Goal: Transaction & Acquisition: Book appointment/travel/reservation

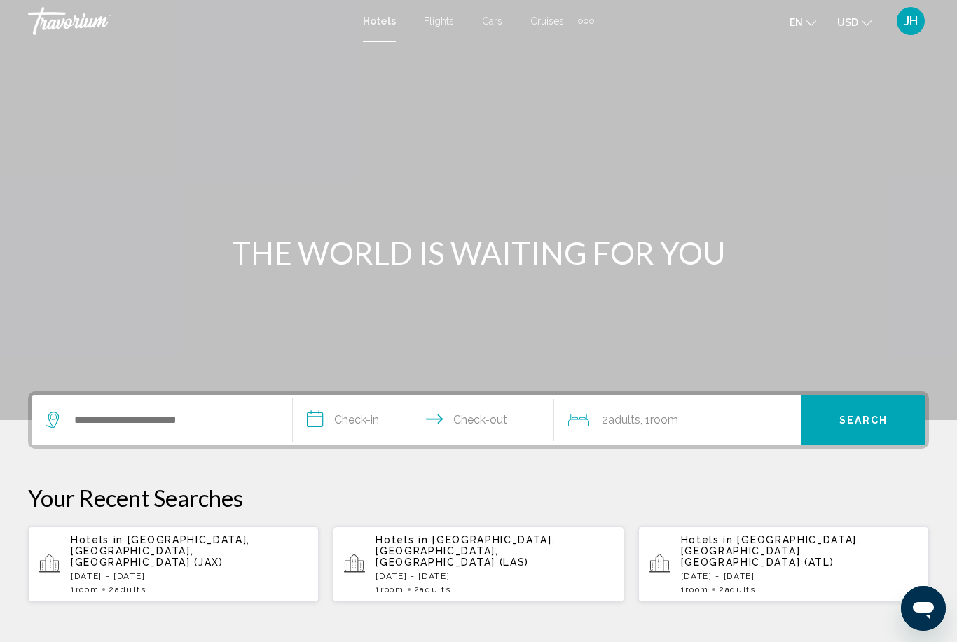
click at [134, 558] on div "Hotels in [GEOGRAPHIC_DATA], [GEOGRAPHIC_DATA], [GEOGRAPHIC_DATA] (JAX) [DATE] …" at bounding box center [189, 564] width 237 height 60
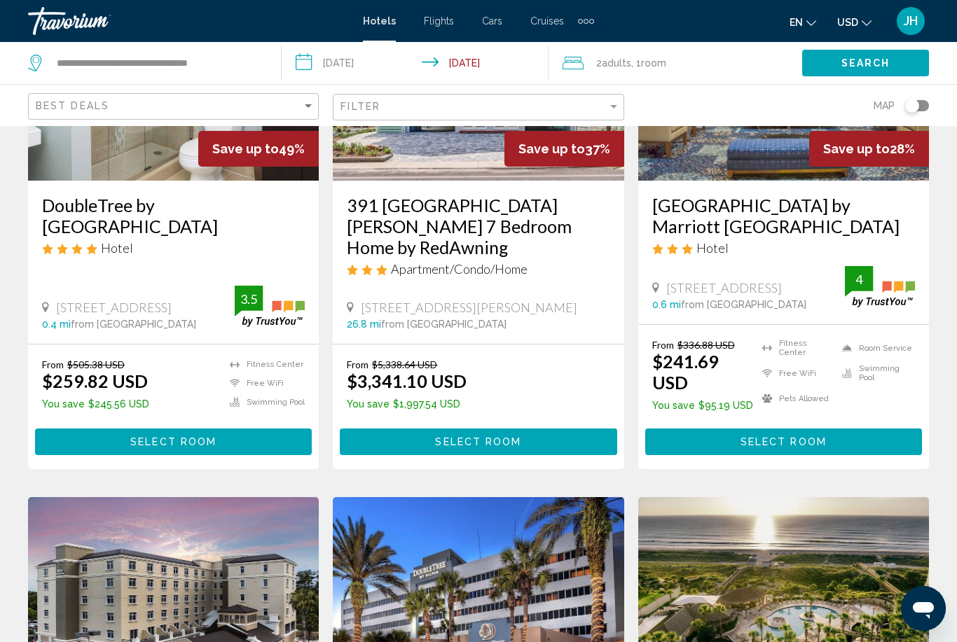
scroll to position [223, 0]
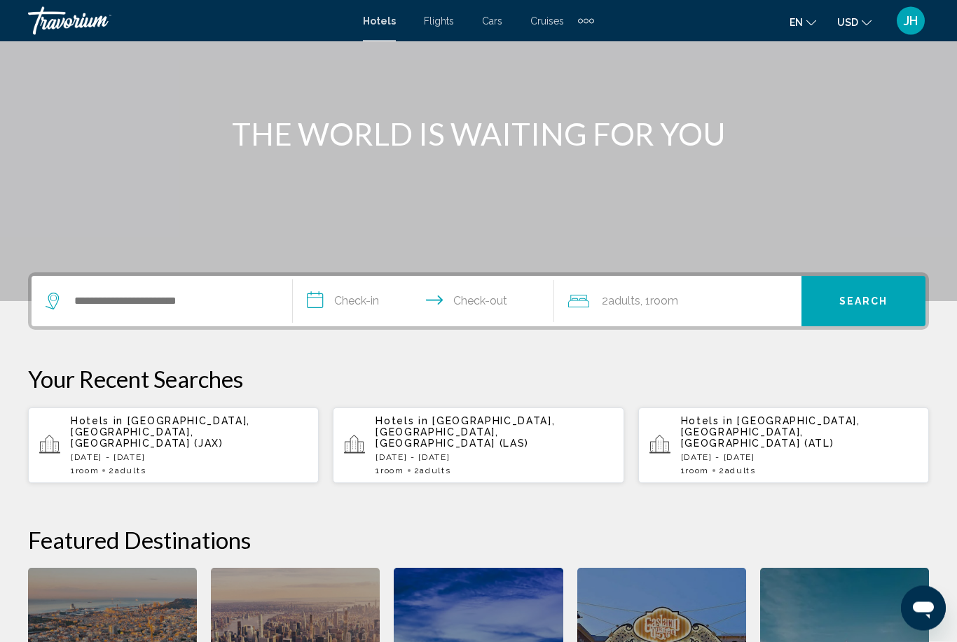
scroll to position [123, 0]
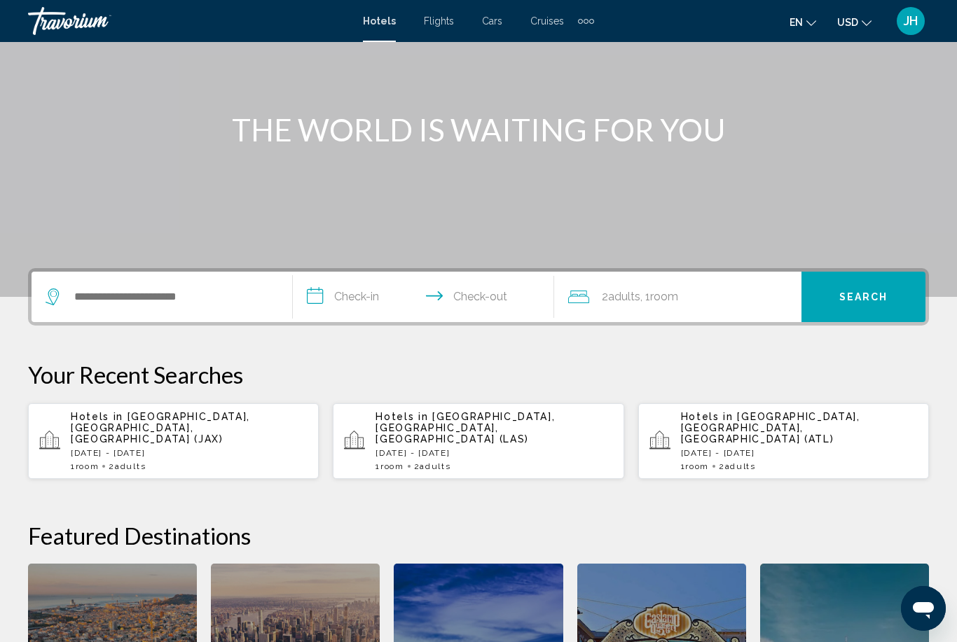
click at [190, 430] on p "Hotels in Jacksonville, FL, United States (JAX)" at bounding box center [189, 428] width 237 height 34
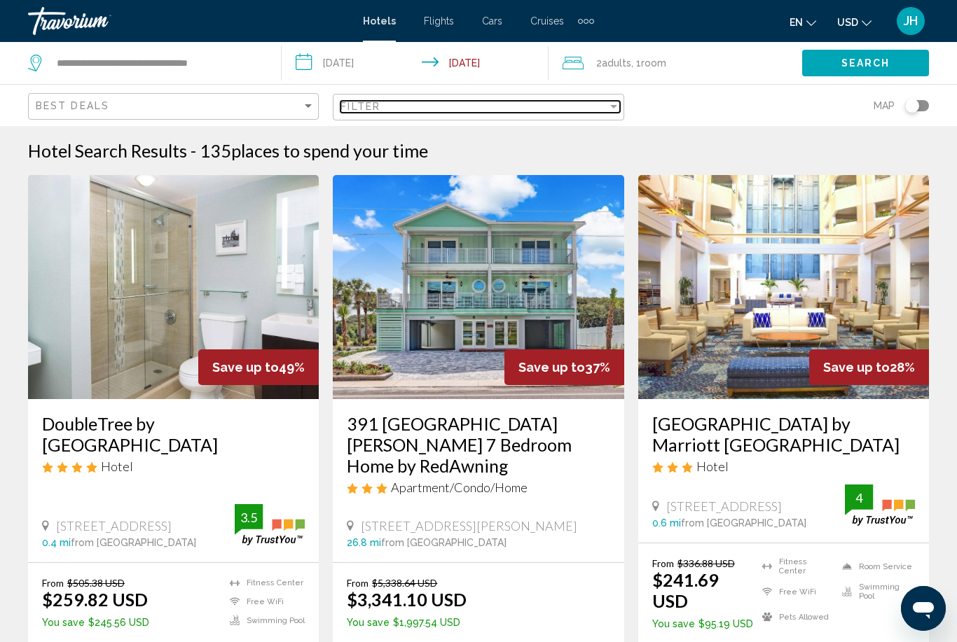
click at [607, 104] on div "Filter" at bounding box center [613, 106] width 13 height 11
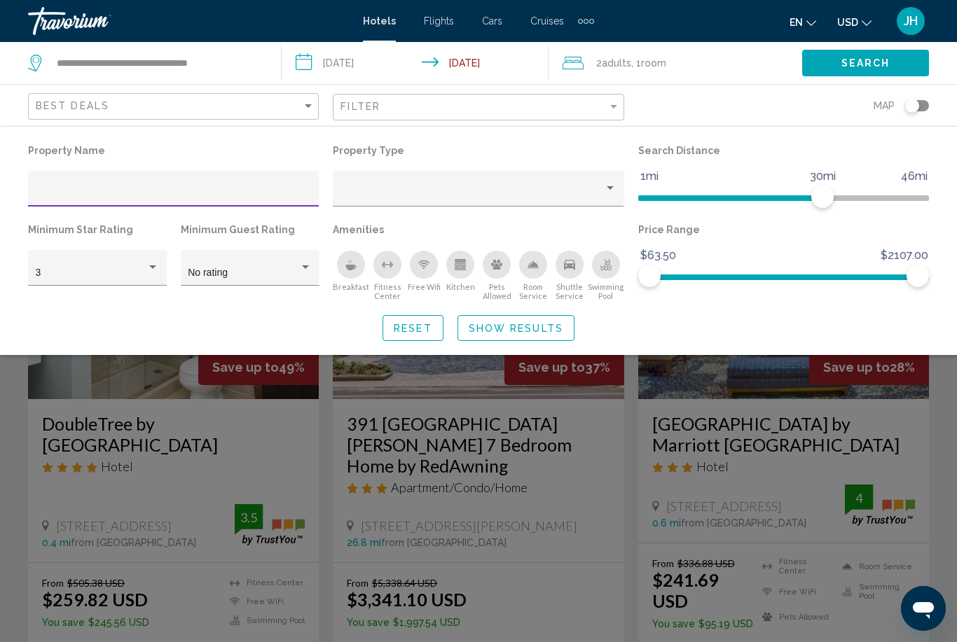
click at [176, 188] on input "Hotel Filters" at bounding box center [174, 193] width 276 height 11
type input "**********"
click at [532, 325] on span "Show Results" at bounding box center [516, 328] width 95 height 11
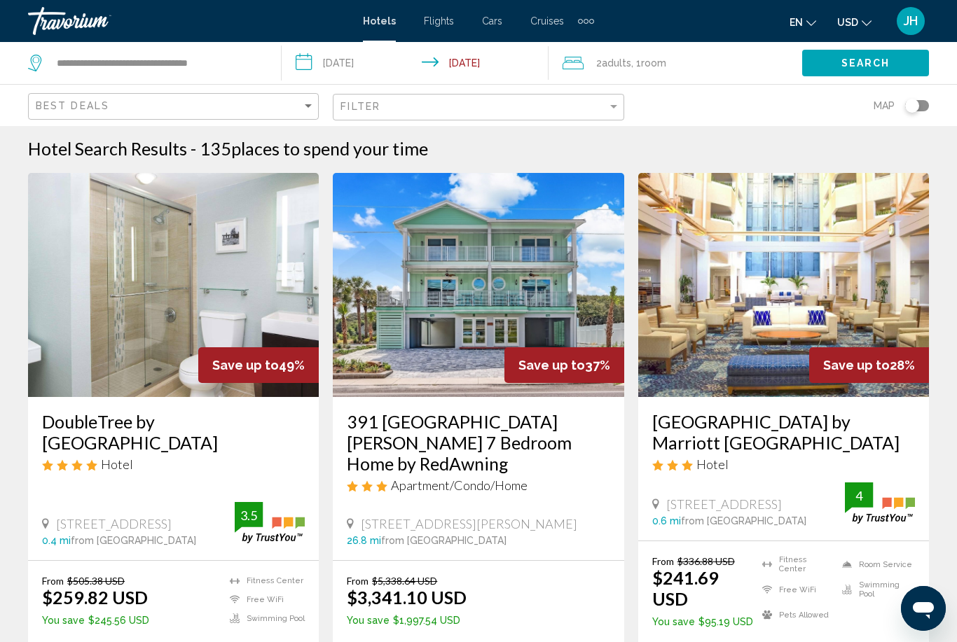
scroll to position [3, 0]
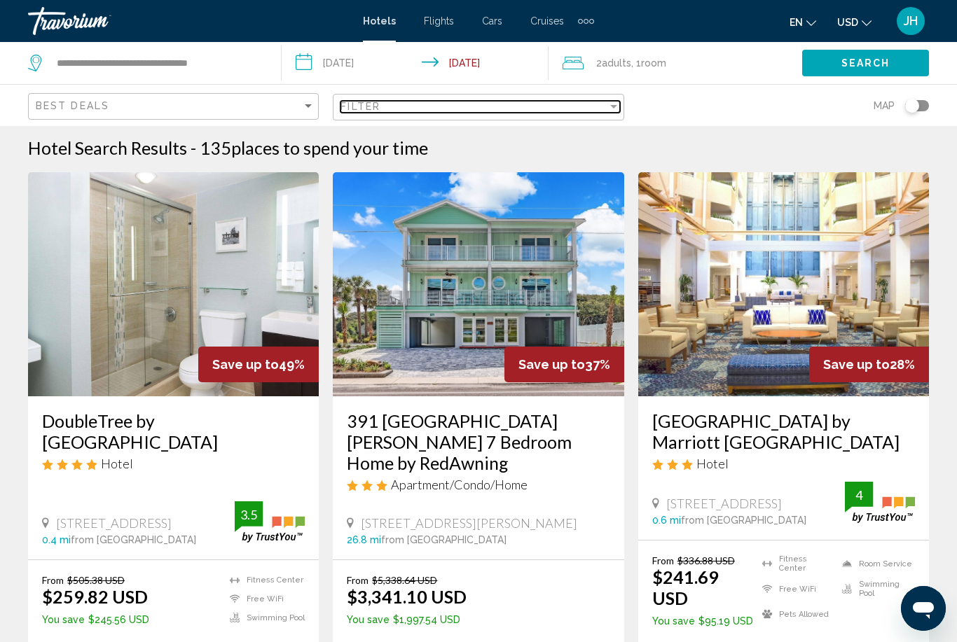
click at [612, 111] on div "Filter" at bounding box center [613, 106] width 13 height 11
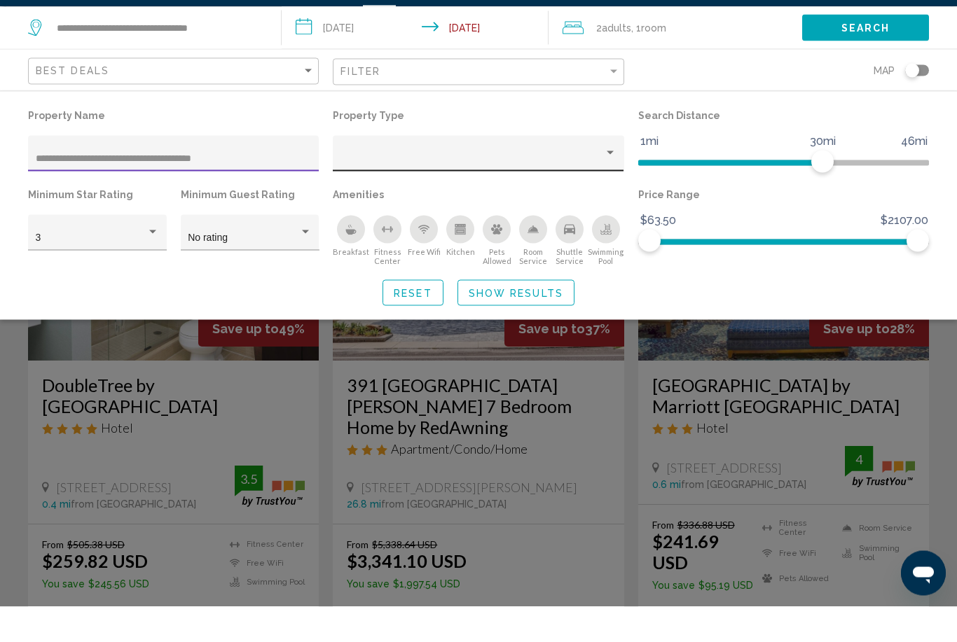
click at [614, 183] on div "Property type" at bounding box center [610, 188] width 13 height 11
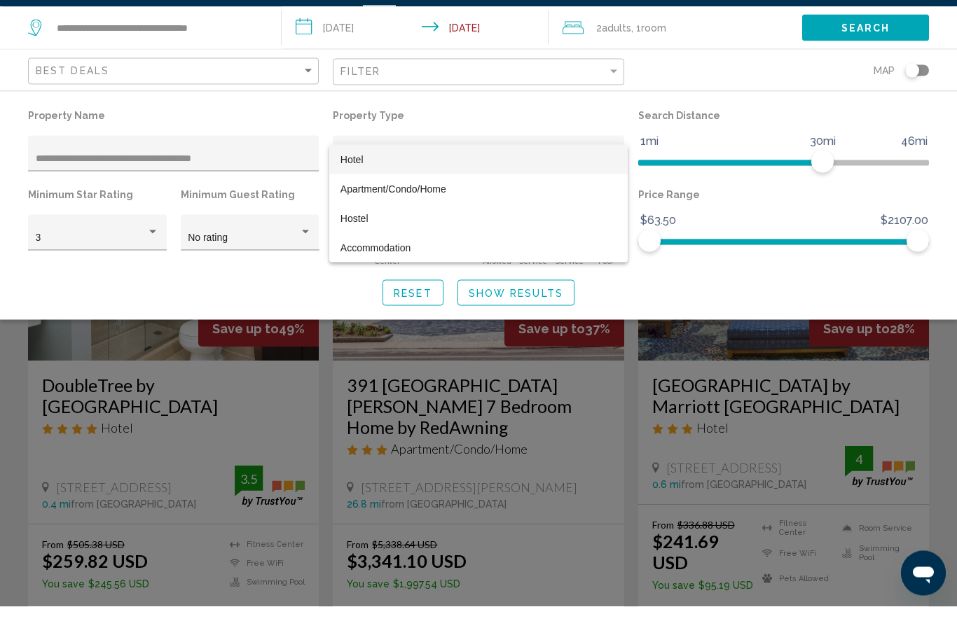
scroll to position [39, 0]
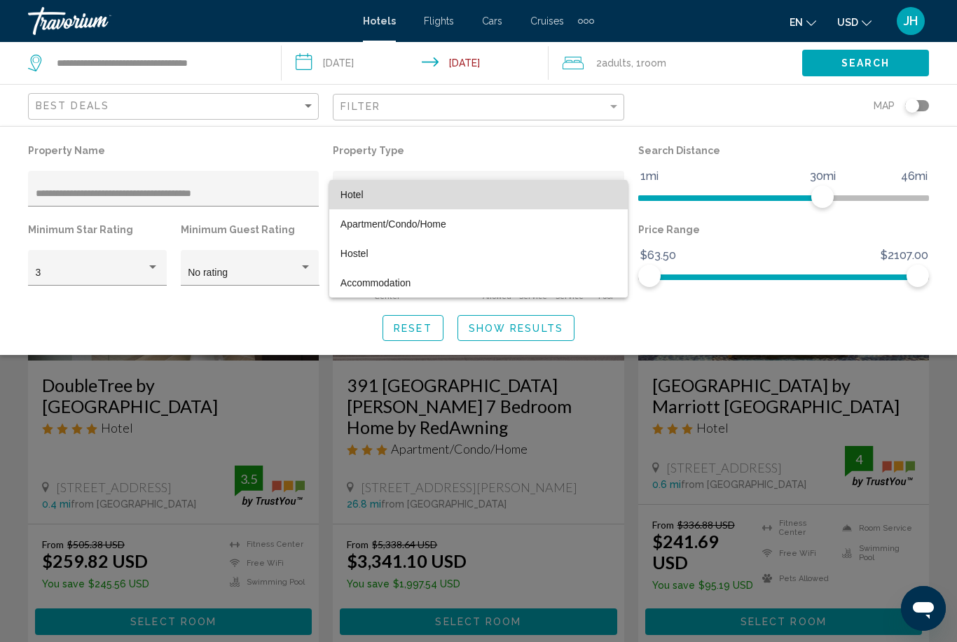
click at [381, 186] on span "Hotel" at bounding box center [478, 194] width 276 height 29
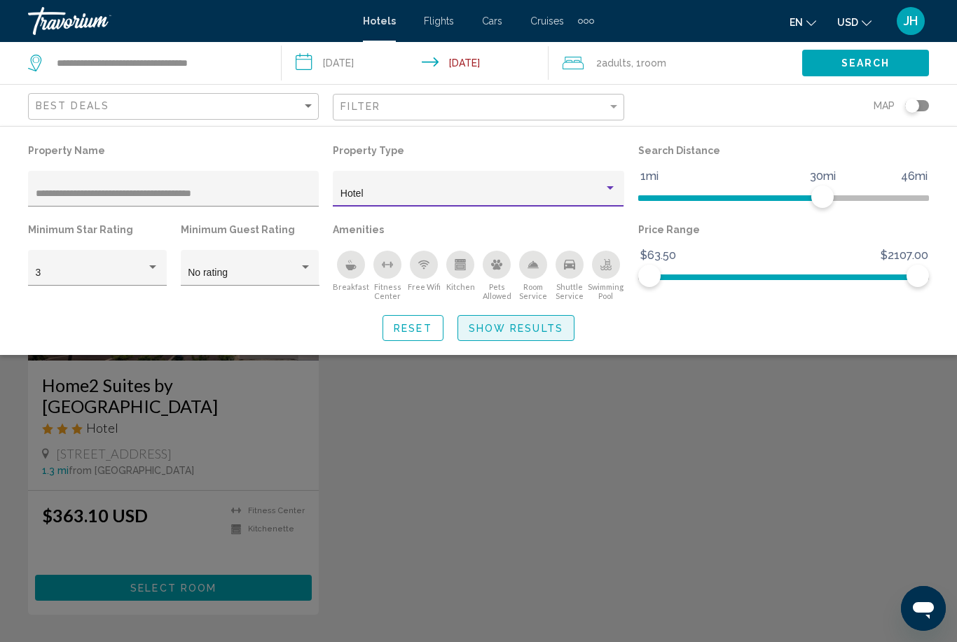
click at [523, 319] on button "Show Results" at bounding box center [515, 328] width 117 height 26
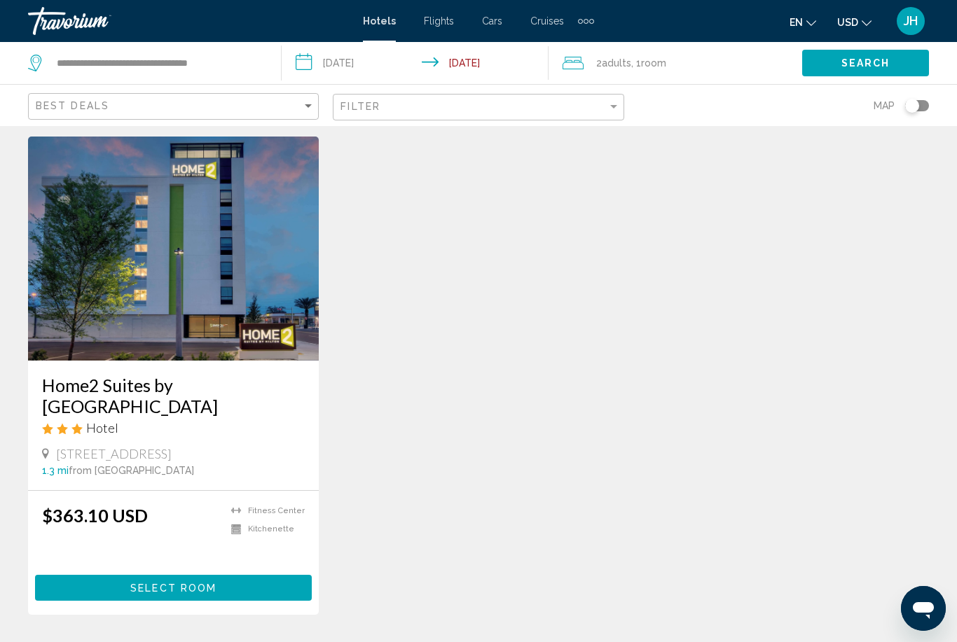
click at [174, 580] on button "Select Room" at bounding box center [173, 588] width 277 height 26
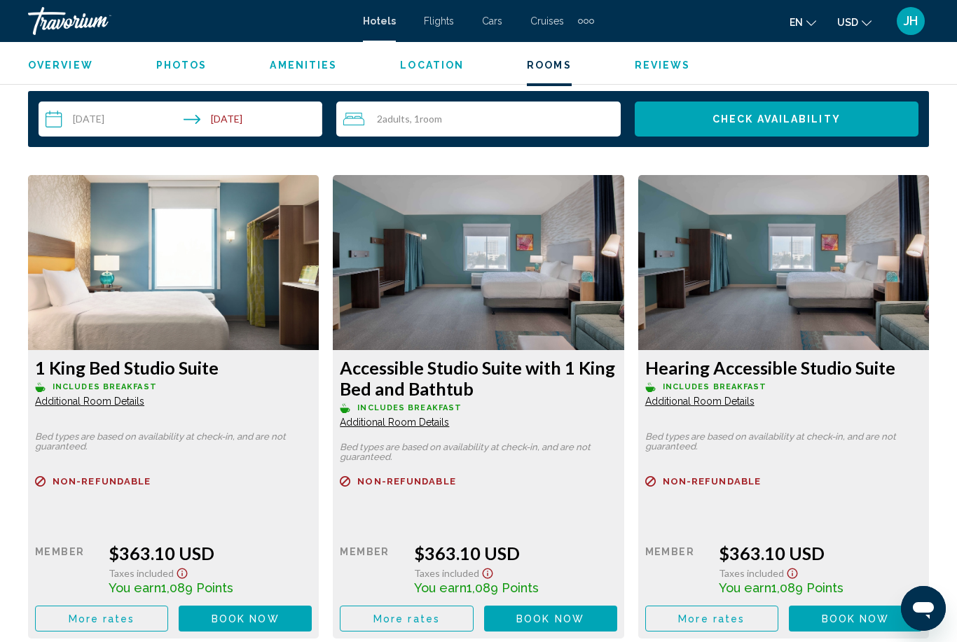
scroll to position [2036, 0]
click at [170, 277] on img "Main content" at bounding box center [173, 263] width 291 height 175
click at [92, 404] on span "Additional Room Details" at bounding box center [89, 401] width 109 height 11
